Goal: Transaction & Acquisition: Purchase product/service

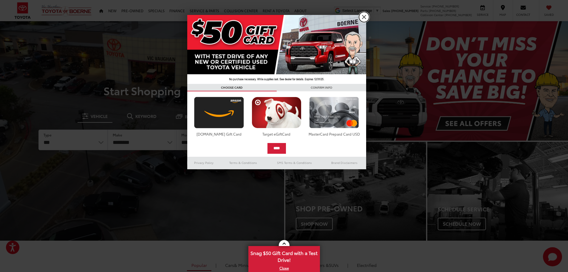
click at [366, 17] on link "X" at bounding box center [364, 17] width 10 height 10
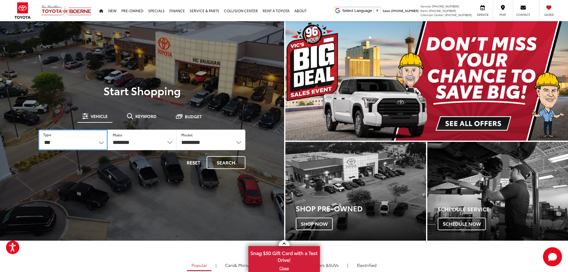
click at [98, 143] on select "*** *** **** *********" at bounding box center [72, 139] width 69 height 21
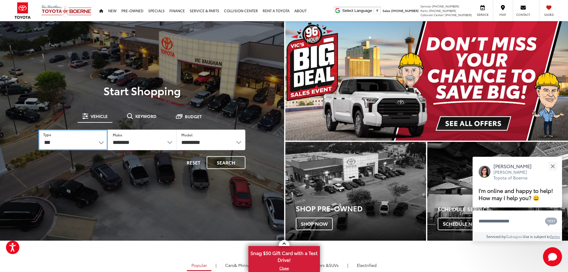
select select "******"
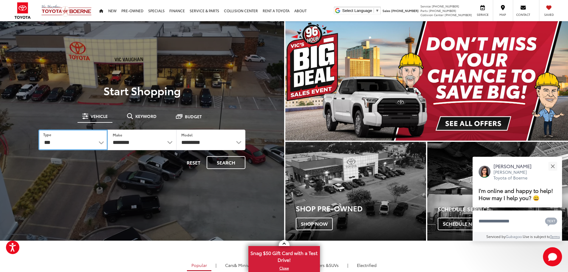
click at [38, 129] on select "*** *** **** *********" at bounding box center [72, 139] width 69 height 21
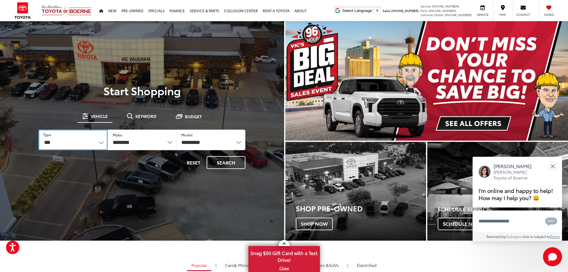
select select
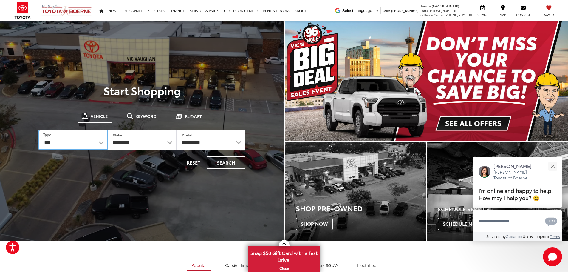
select select
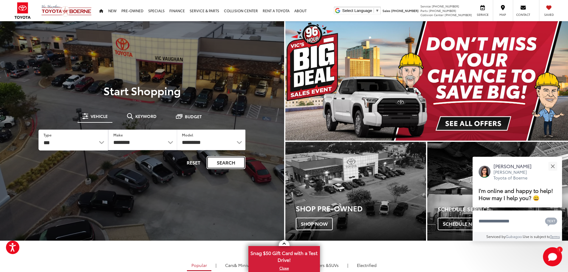
click at [237, 163] on button "Search" at bounding box center [226, 162] width 39 height 13
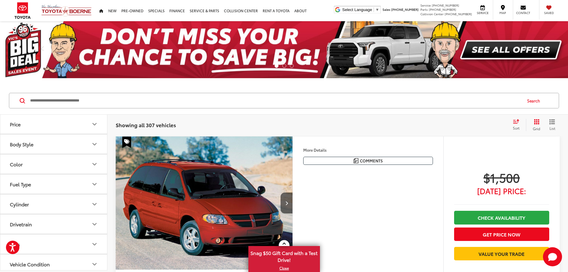
scroll to position [60, 0]
click at [46, 147] on button "Body Style" at bounding box center [53, 144] width 107 height 19
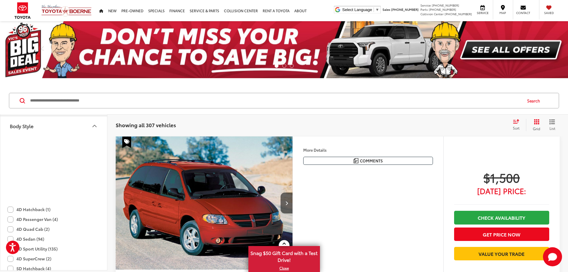
scroll to position [179, 0]
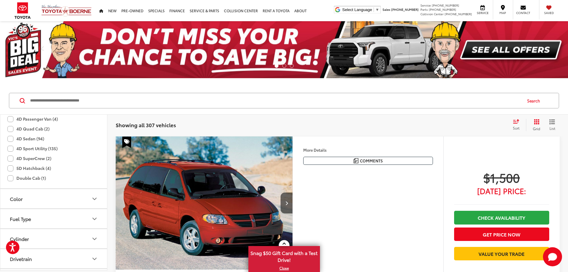
click at [9, 149] on label "4D Sport Utility (135)" at bounding box center [32, 148] width 50 height 10
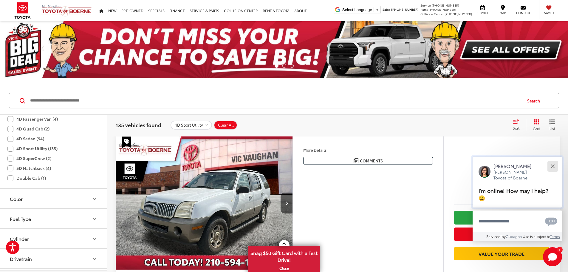
click at [554, 164] on button "Close" at bounding box center [552, 166] width 13 height 13
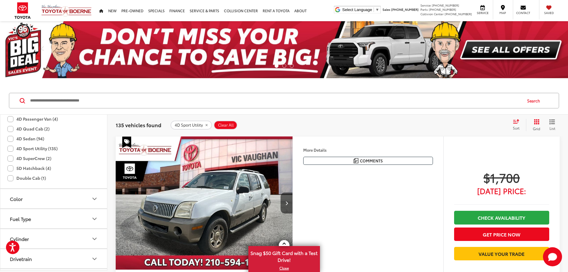
click at [516, 124] on div "Sort" at bounding box center [518, 125] width 16 height 12
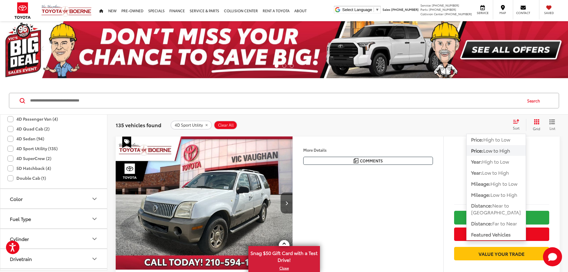
click at [500, 151] on span "Low to High" at bounding box center [496, 150] width 27 height 7
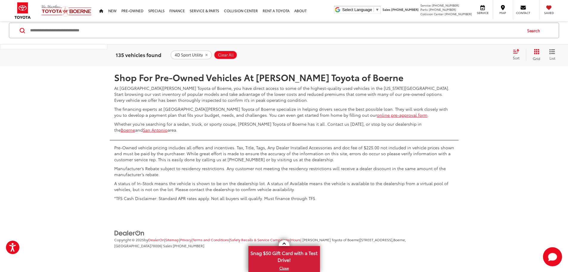
scroll to position [3072, 0]
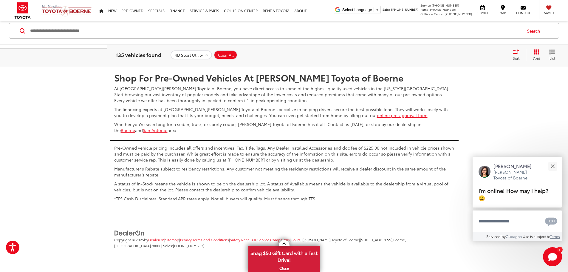
scroll to position [3242, 0]
click at [556, 165] on button "Close" at bounding box center [552, 166] width 13 height 13
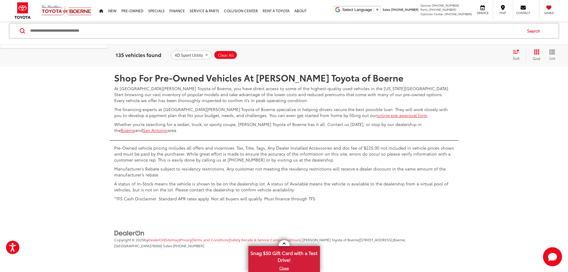
scroll to position [3270, 0]
click at [549, 52] on icon "Select number of vehicles per page" at bounding box center [552, 48] width 7 height 7
click at [541, 99] on button "Show: 96" at bounding box center [543, 93] width 32 height 11
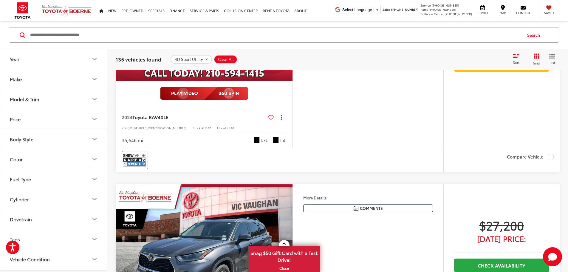
scroll to position [14574, 0]
